Goal: Task Accomplishment & Management: Use online tool/utility

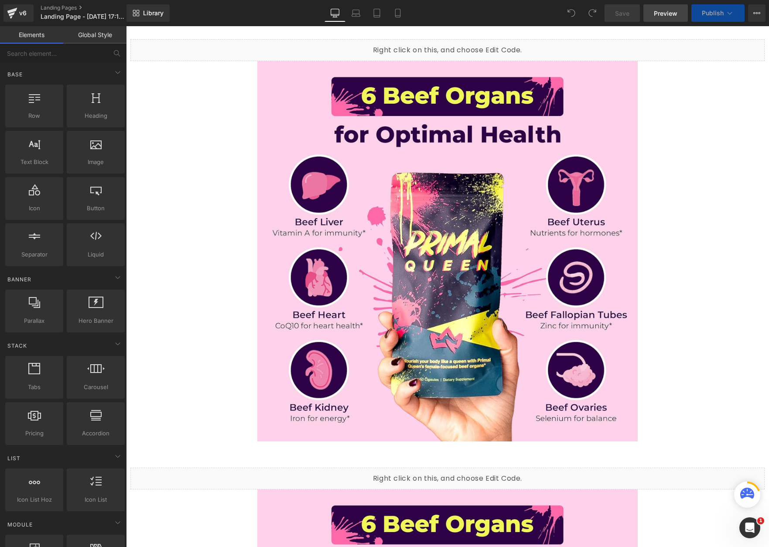
click at [667, 17] on span "Preview" at bounding box center [666, 13] width 24 height 9
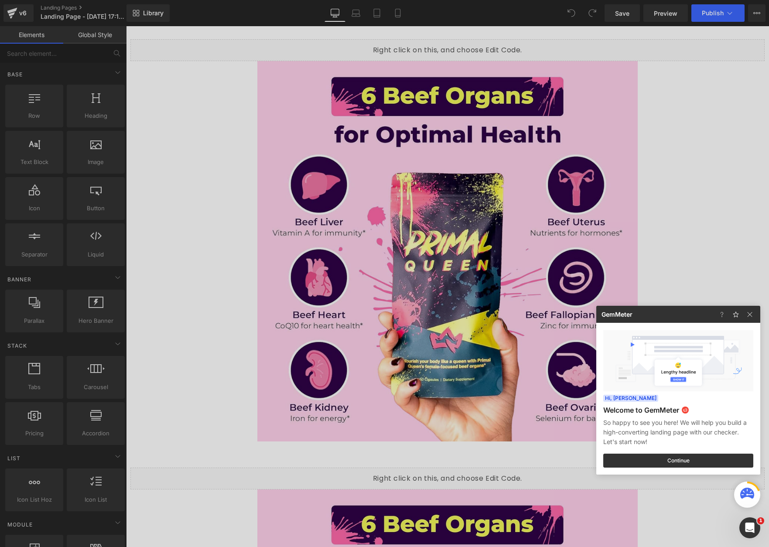
click at [397, 18] on div at bounding box center [384, 273] width 769 height 547
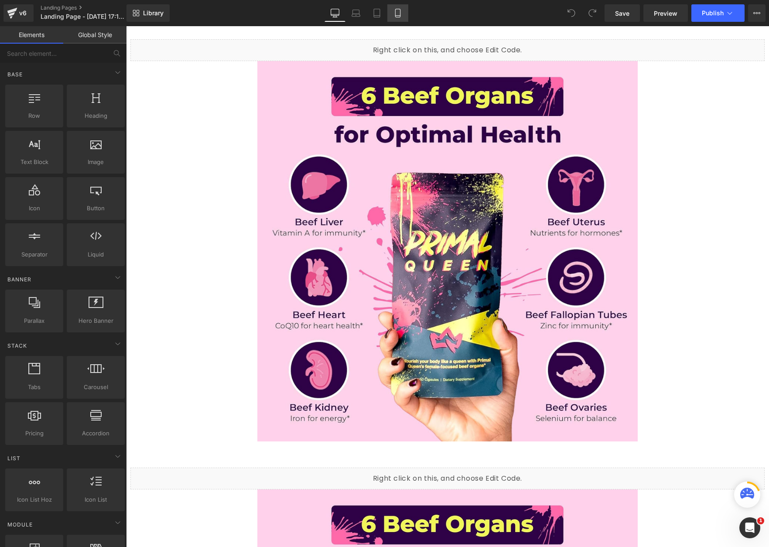
click at [397, 17] on link "Mobile" at bounding box center [397, 12] width 21 height 17
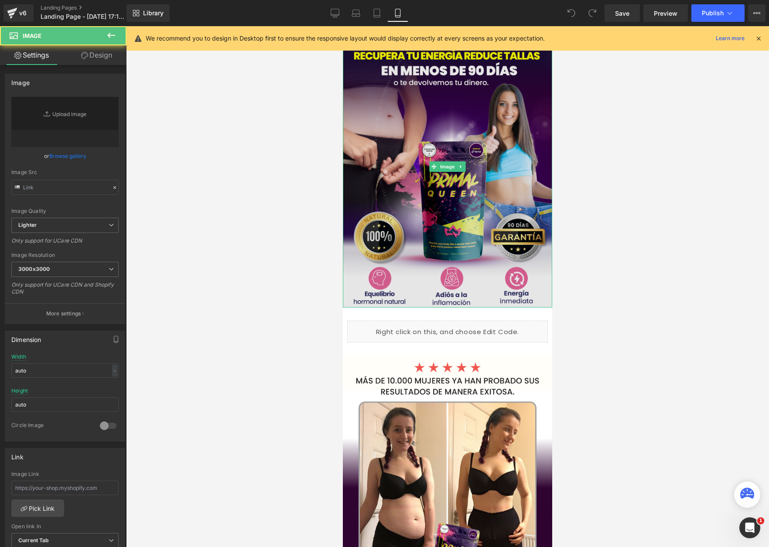
click at [422, 126] on img at bounding box center [447, 166] width 209 height 281
type input "[URL][DOMAIN_NAME]"
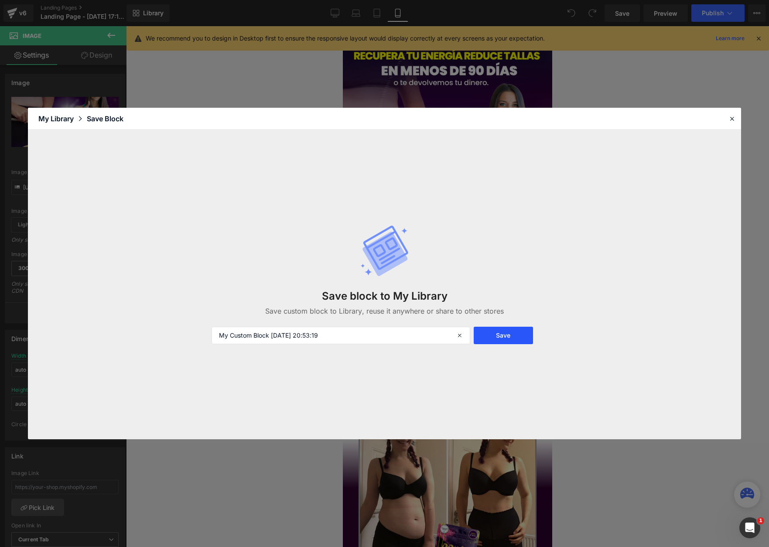
click at [512, 332] on button "Save" at bounding box center [503, 335] width 59 height 17
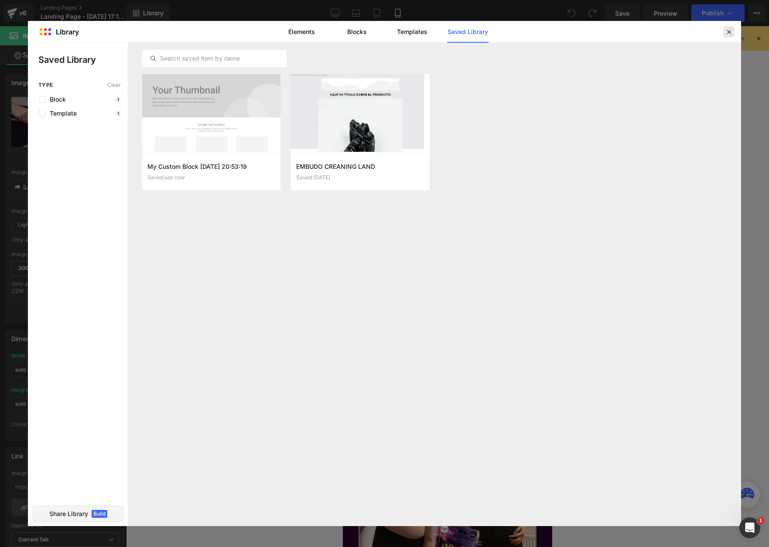
click at [730, 29] on icon at bounding box center [729, 32] width 8 height 8
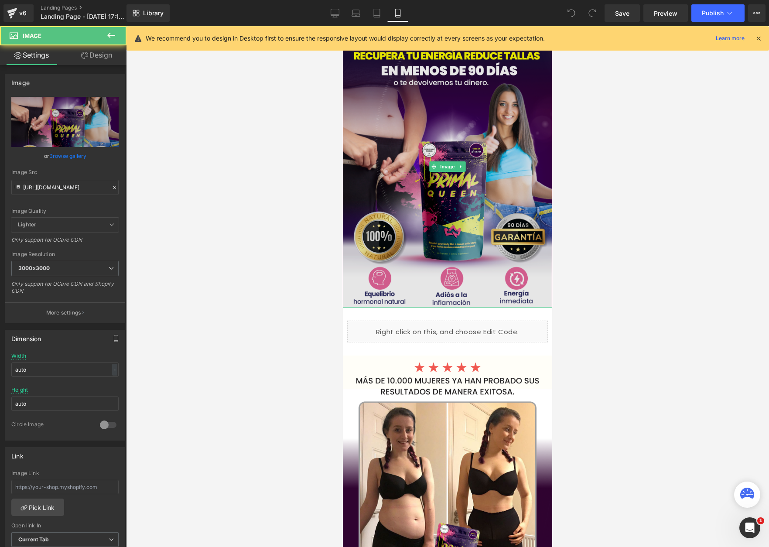
click at [388, 175] on img at bounding box center [447, 166] width 209 height 281
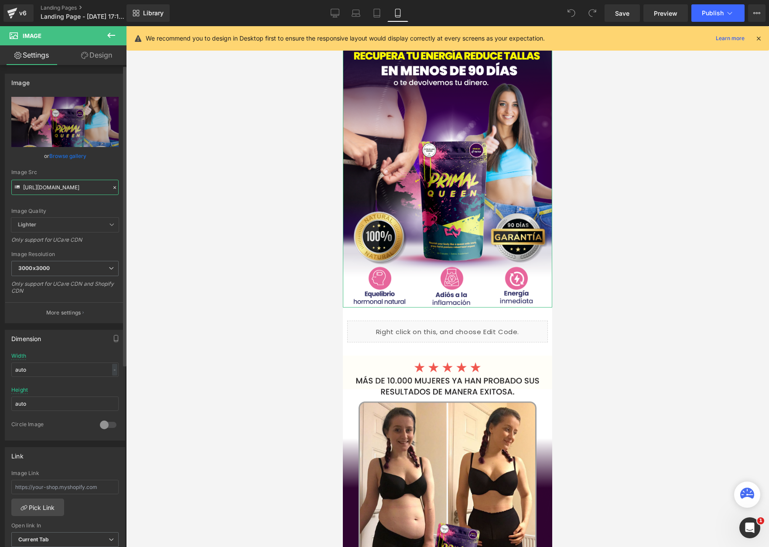
click at [69, 187] on input "[URL][DOMAIN_NAME]" at bounding box center [64, 187] width 107 height 15
click at [112, 189] on icon at bounding box center [115, 188] width 6 height 6
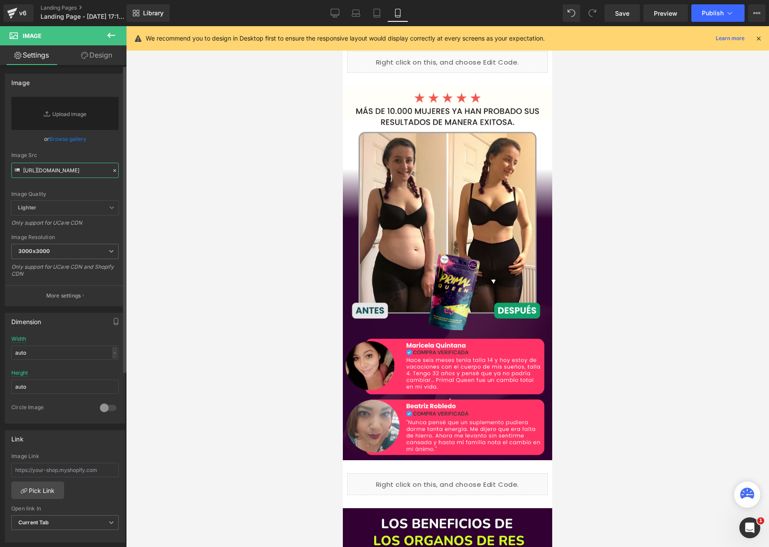
click at [78, 175] on input "[URL][DOMAIN_NAME]" at bounding box center [64, 170] width 107 height 15
paste input "[URL][DOMAIN_NAME]"
type input "[URL][DOMAIN_NAME]"
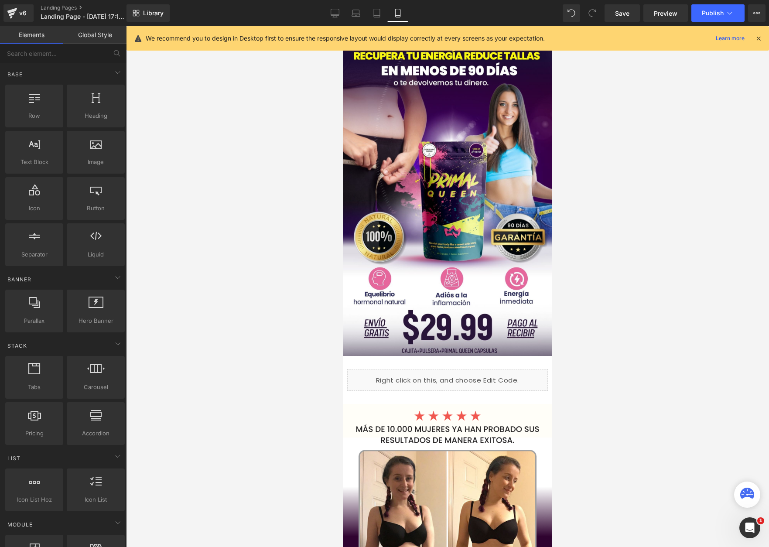
click at [167, 191] on div at bounding box center [447, 286] width 643 height 521
click at [720, 15] on span "Publish" at bounding box center [713, 13] width 22 height 7
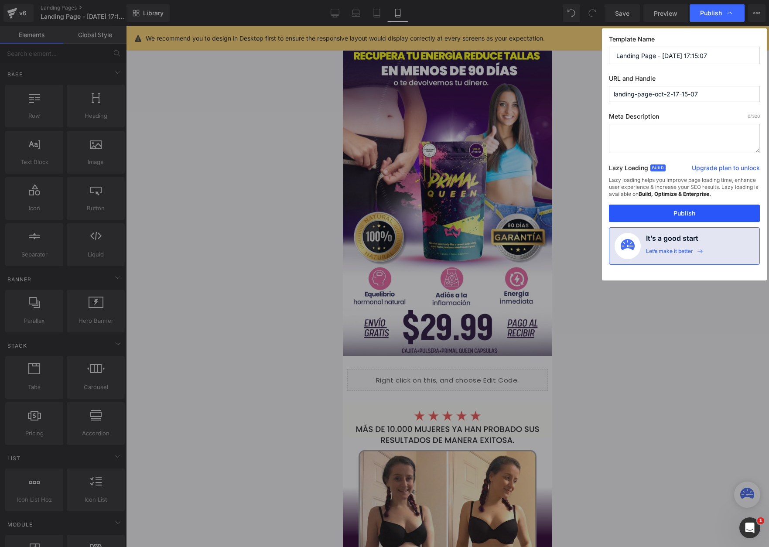
click at [692, 215] on button "Publish" at bounding box center [684, 213] width 151 height 17
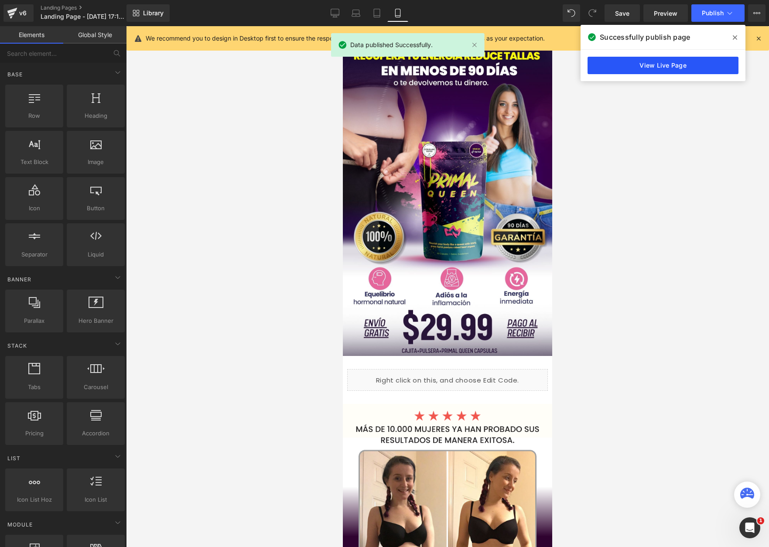
click at [641, 70] on link "View Live Page" at bounding box center [663, 65] width 151 height 17
